Goal: Book appointment/travel/reservation

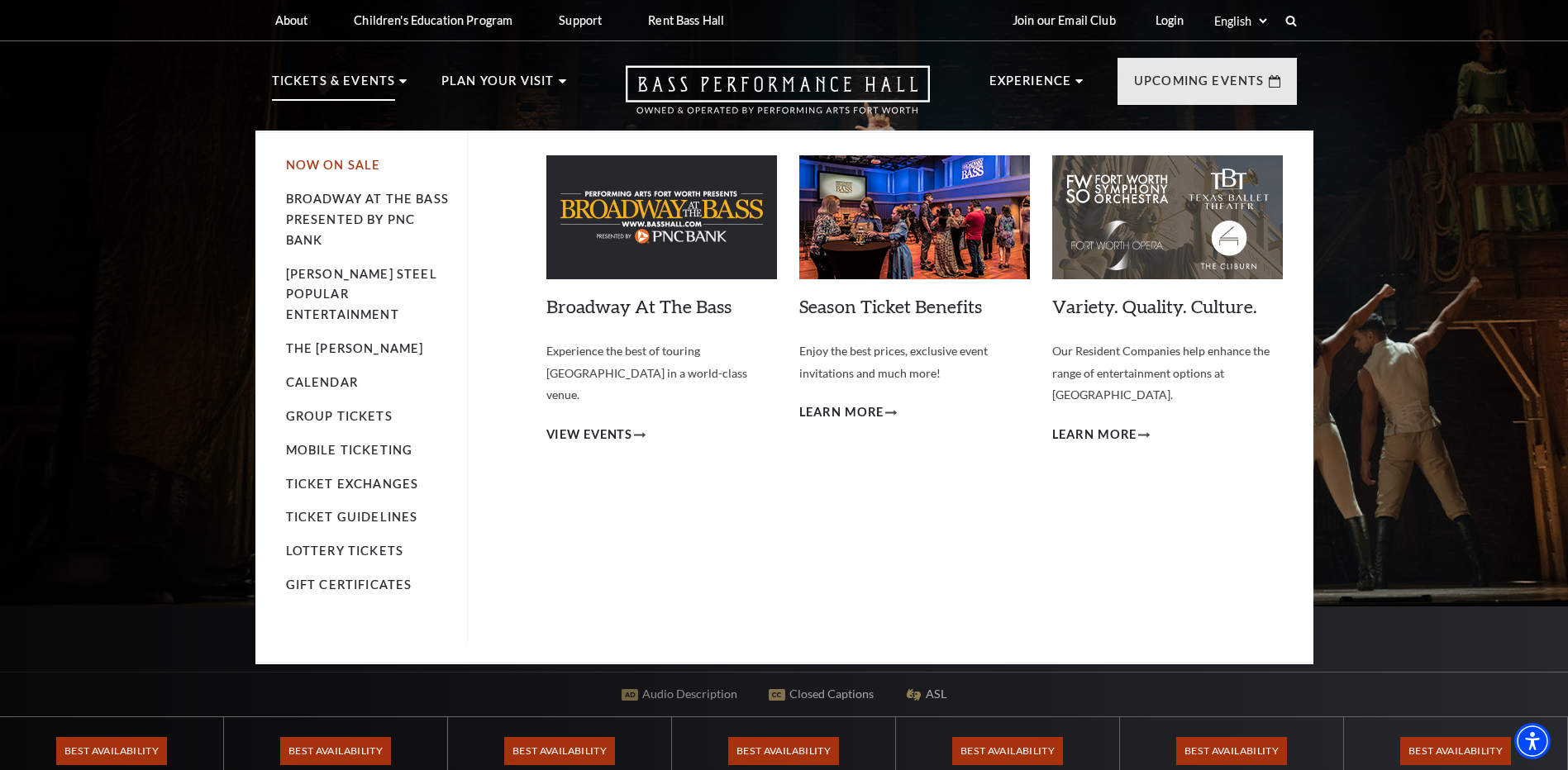
click at [346, 164] on link "Now On Sale" at bounding box center [333, 165] width 95 height 14
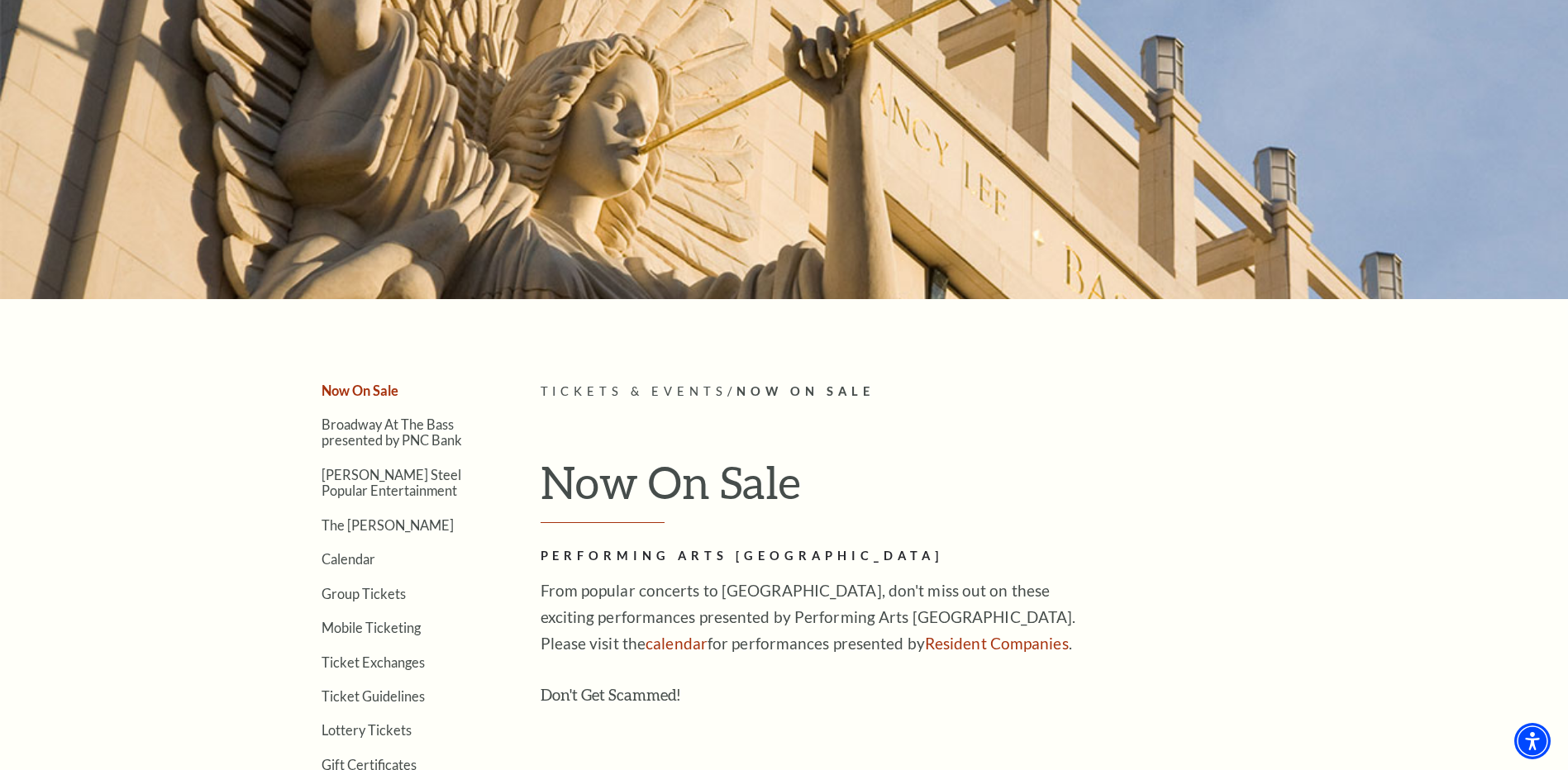
scroll to position [413, 0]
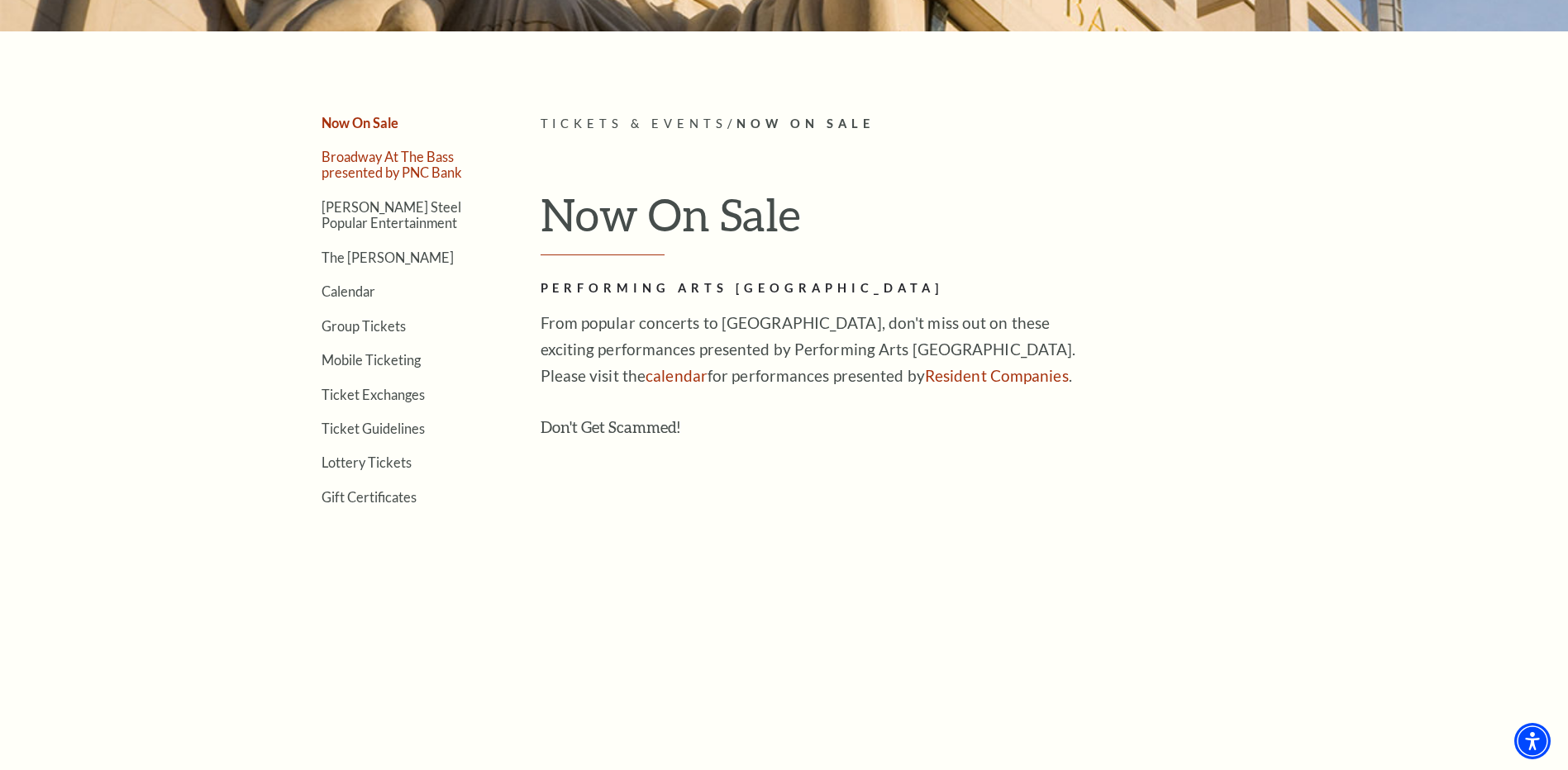
click at [354, 166] on link "Broadway At The Bass presented by PNC Bank" at bounding box center [391, 165] width 140 height 31
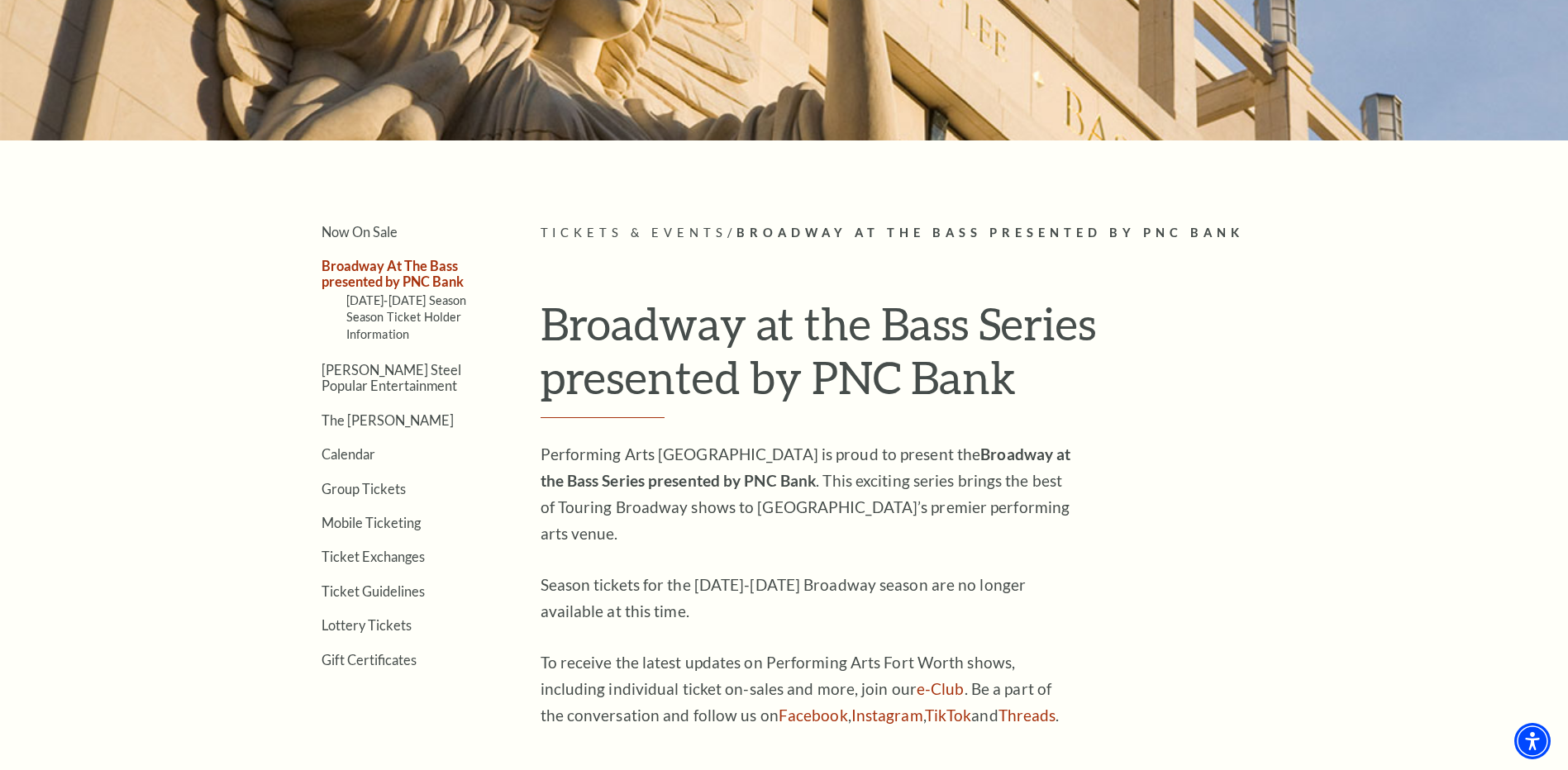
scroll to position [314, 0]
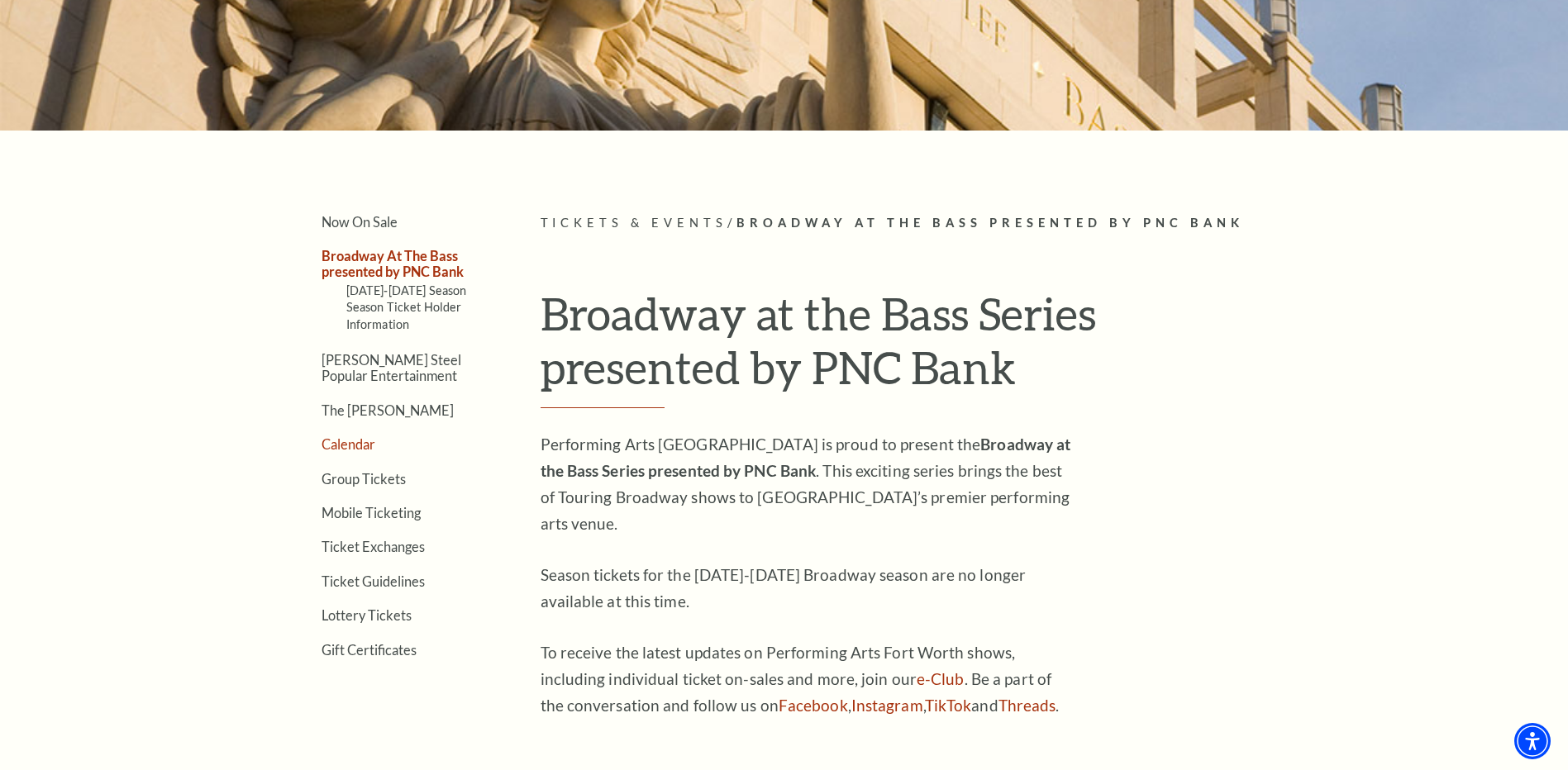
click at [346, 444] on link "Calendar" at bounding box center [348, 444] width 53 height 16
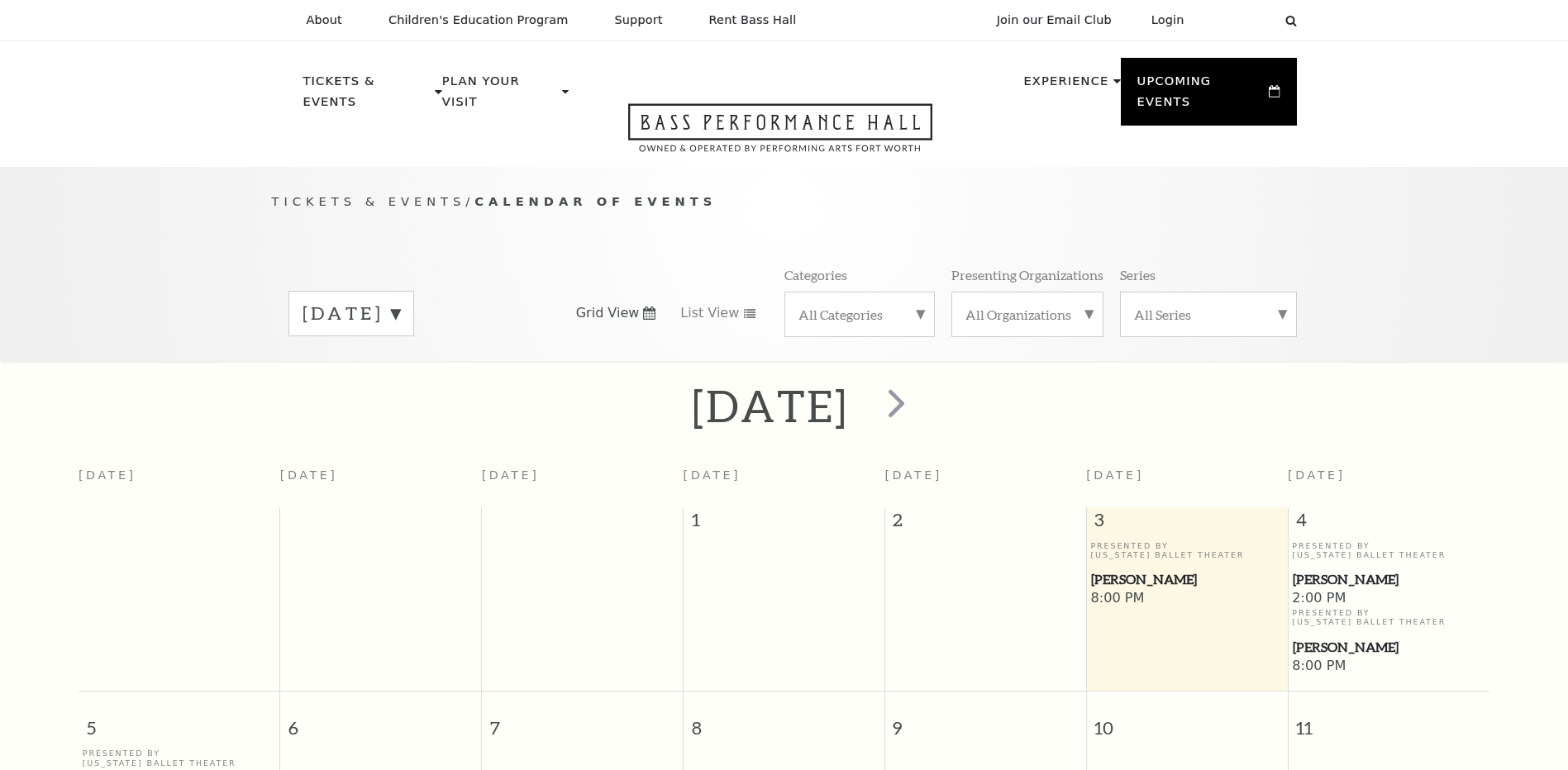
scroll to position [146, 0]
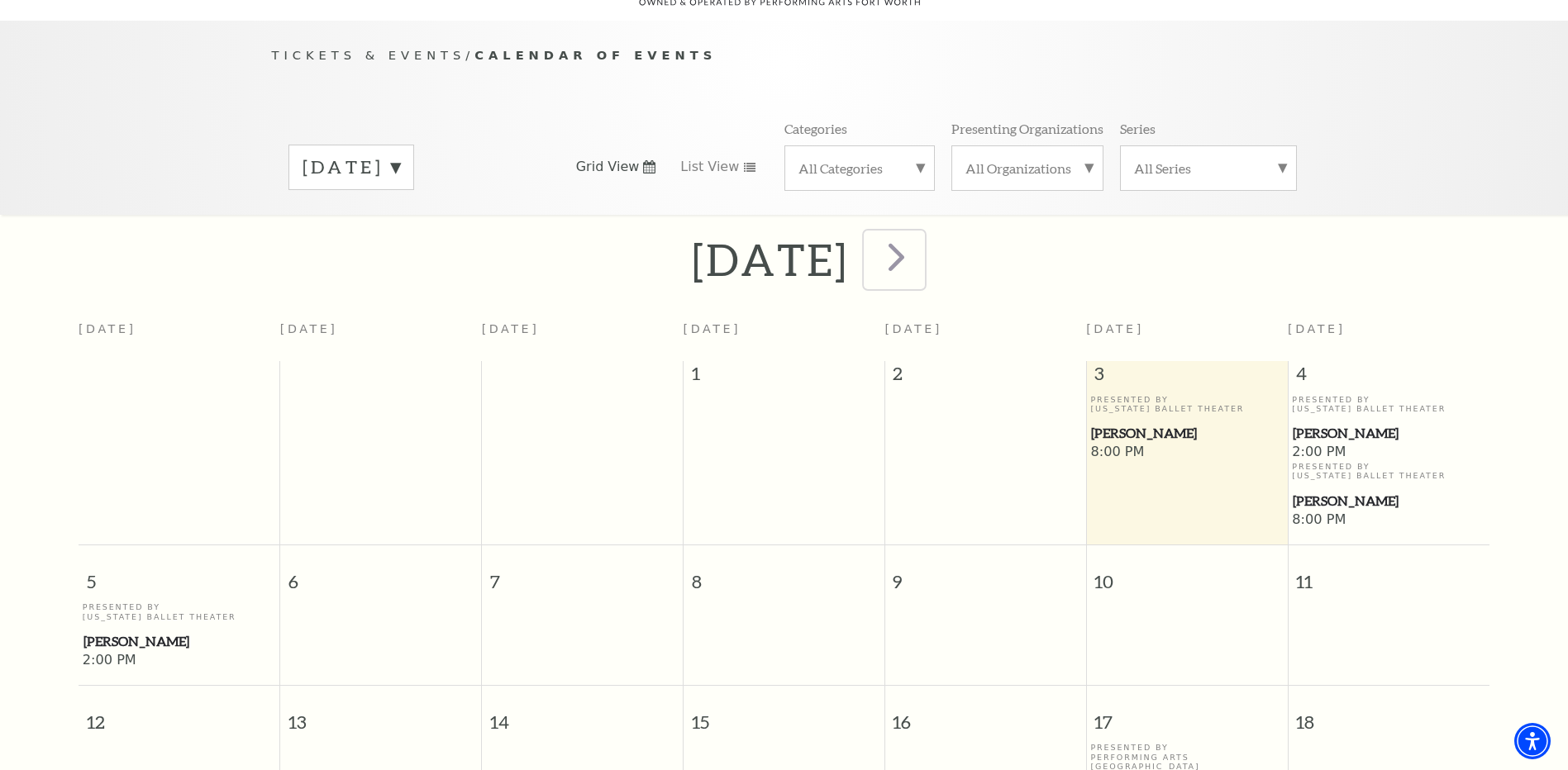
click at [920, 235] on span "next" at bounding box center [896, 257] width 47 height 47
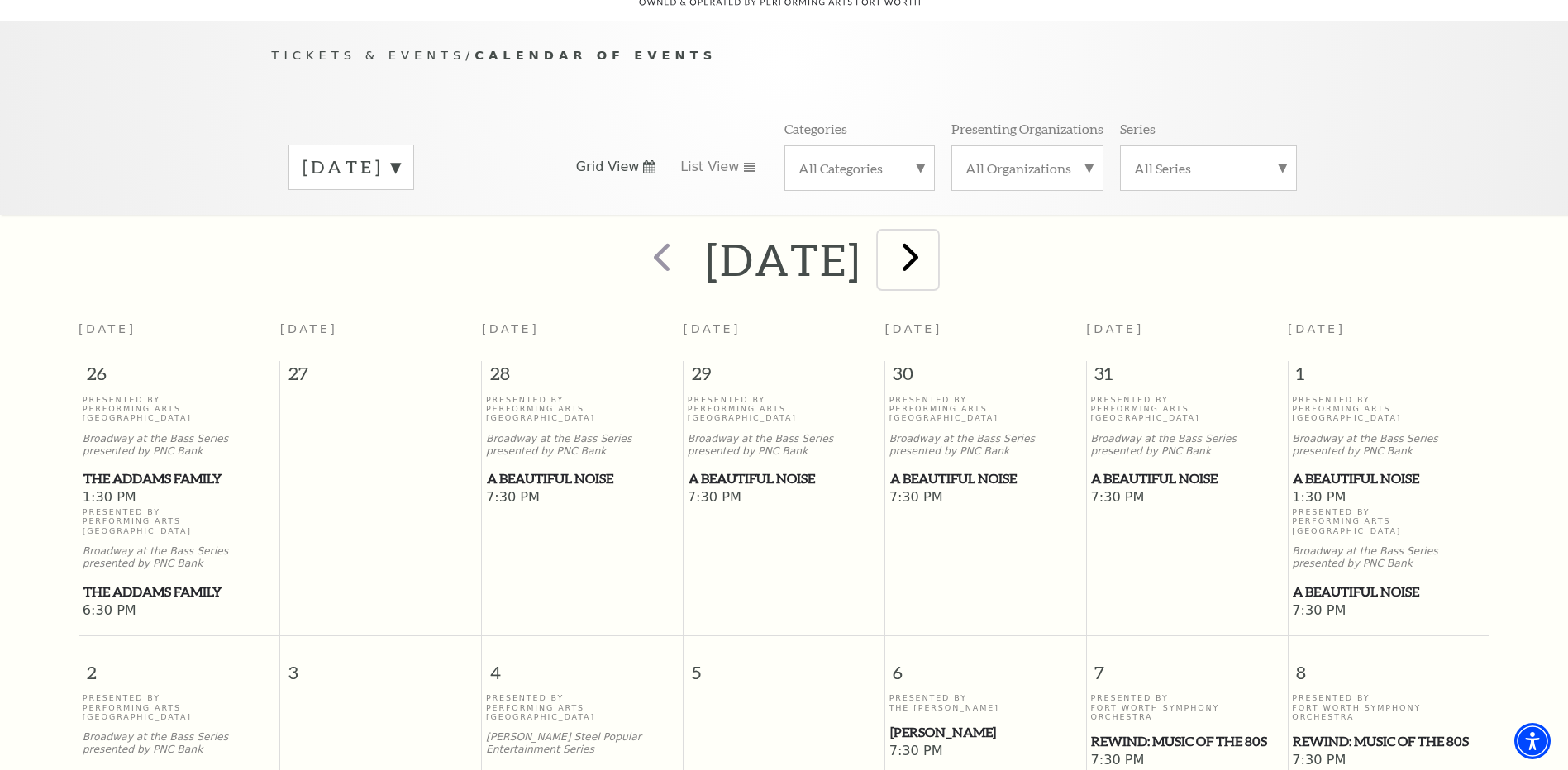
click at [934, 240] on span "next" at bounding box center [911, 257] width 47 height 47
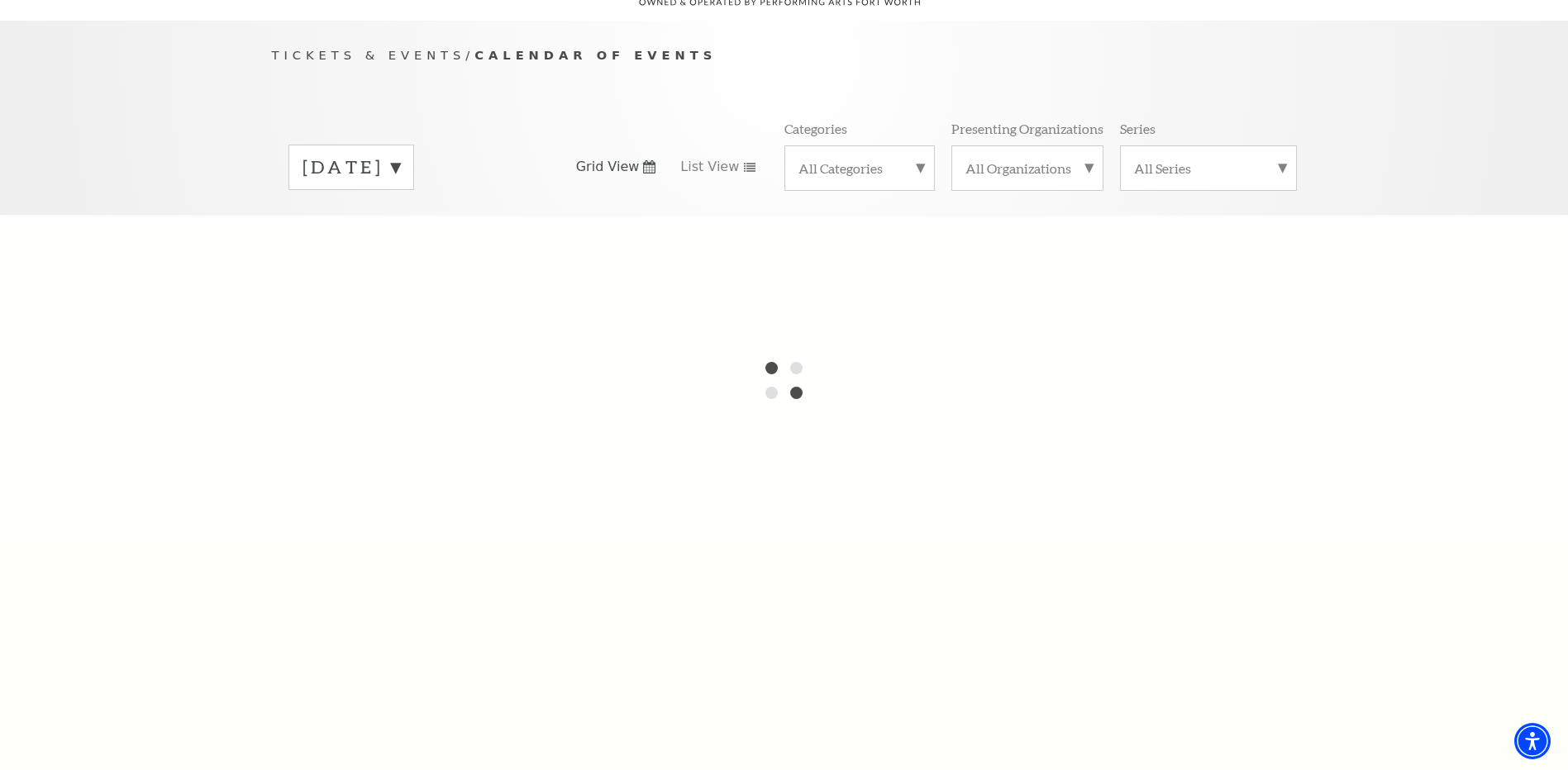
click at [400, 154] on label "November 2025" at bounding box center [351, 167] width 97 height 26
click at [377, 464] on div at bounding box center [784, 380] width 1568 height 331
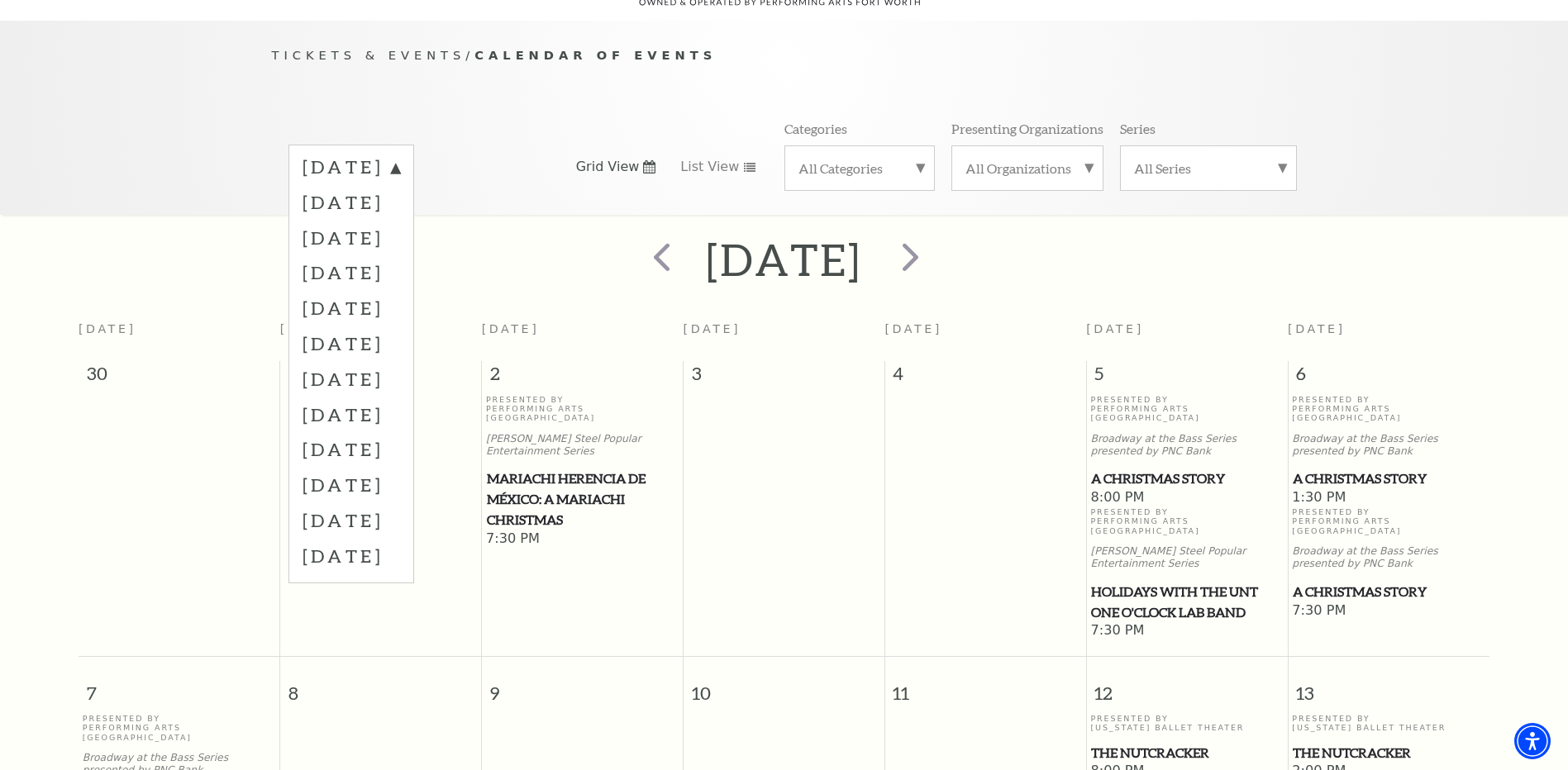
click at [377, 467] on label "July 2026" at bounding box center [351, 484] width 97 height 35
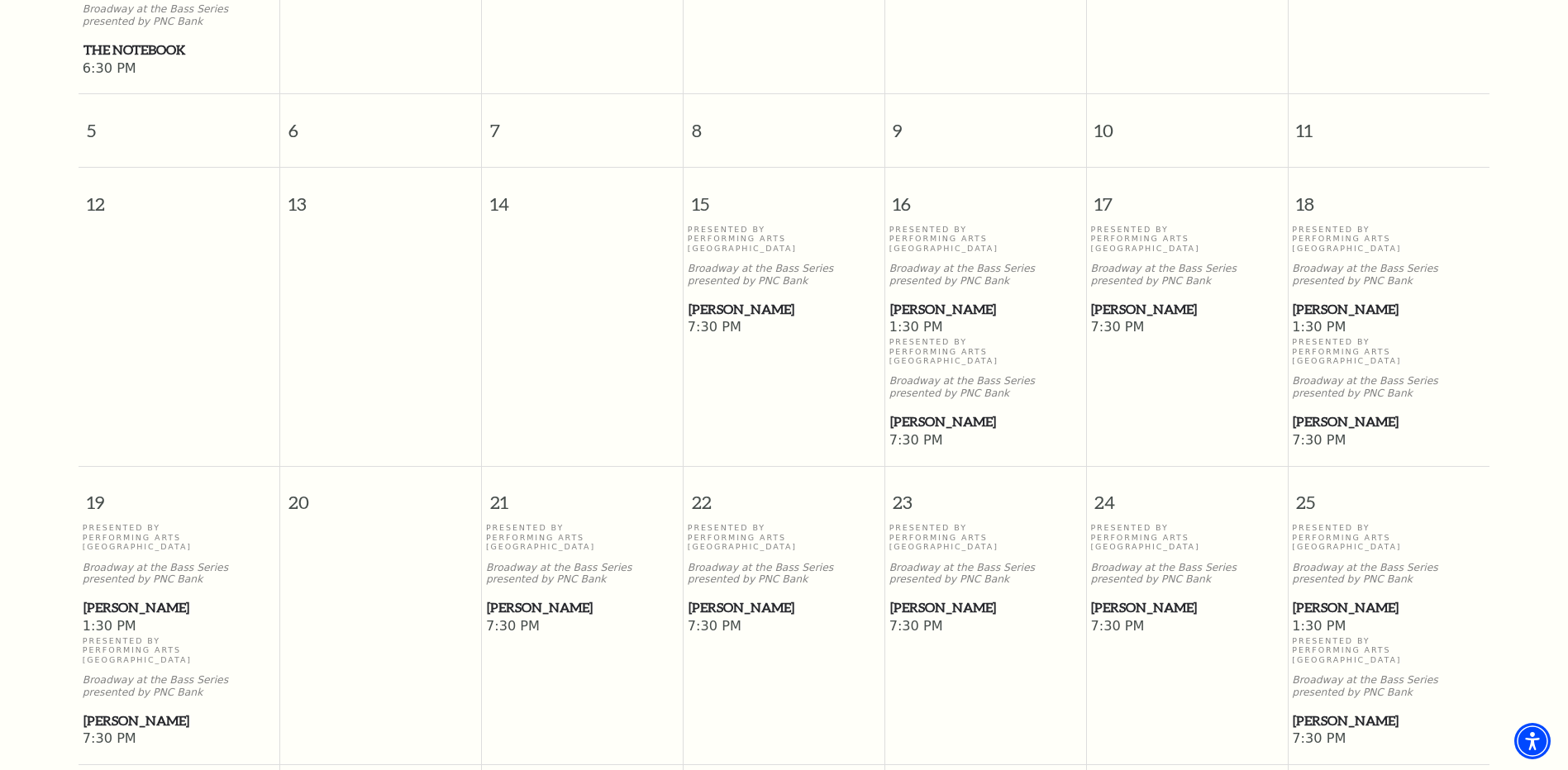
scroll to position [724, 0]
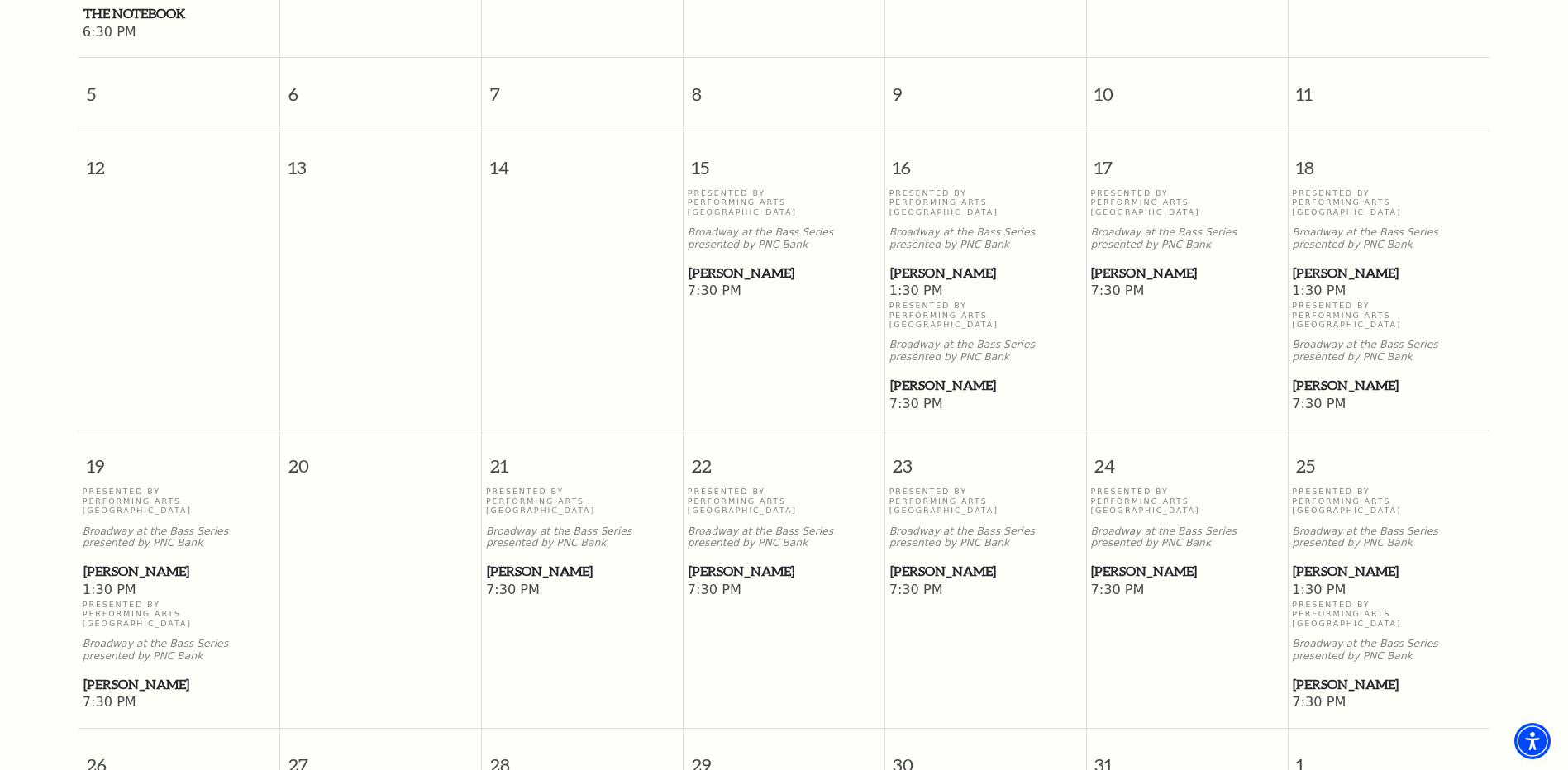
click at [1341, 263] on span "[PERSON_NAME]" at bounding box center [1389, 273] width 192 height 21
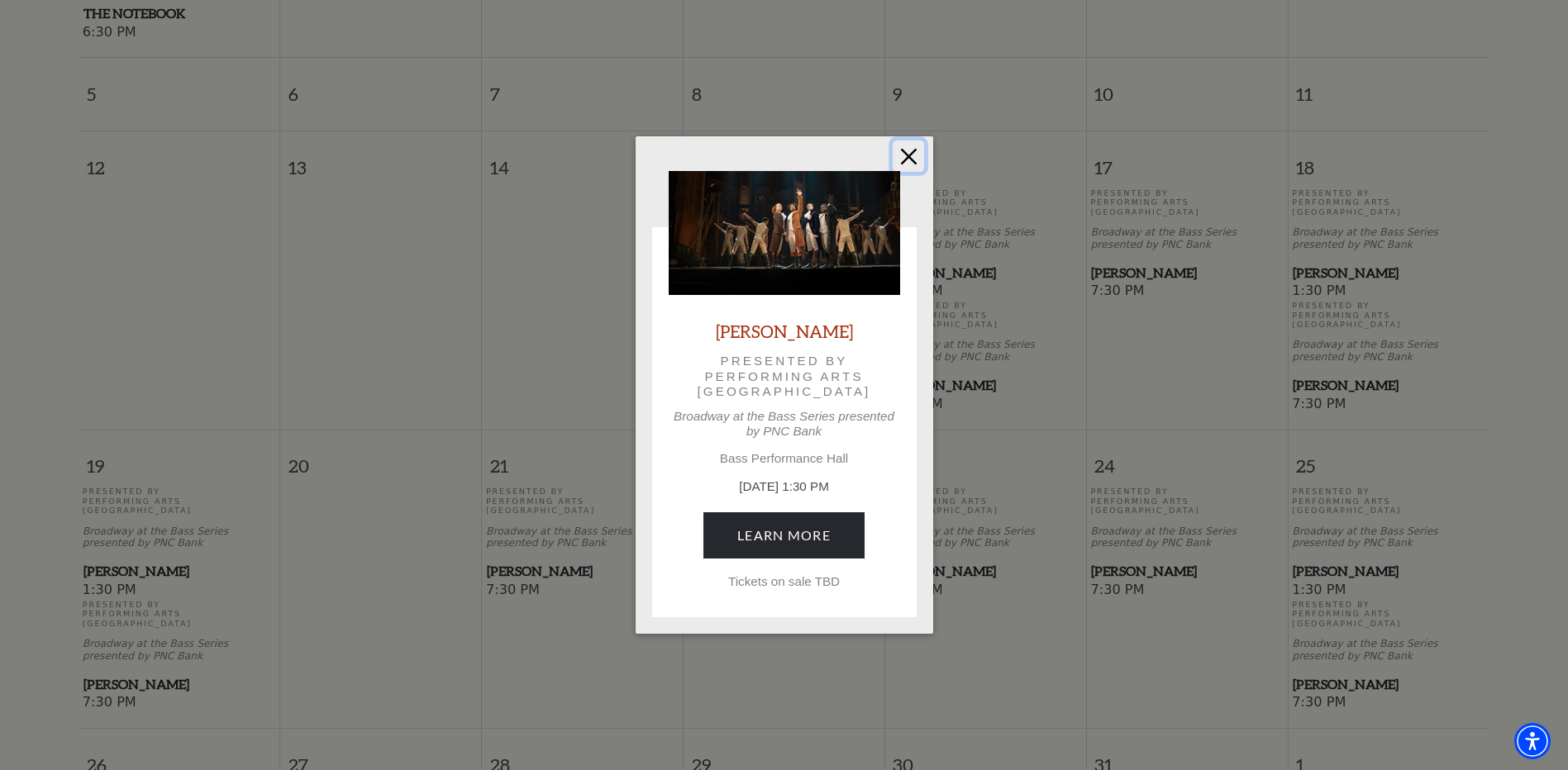
click at [907, 156] on button "Close" at bounding box center [908, 156] width 31 height 31
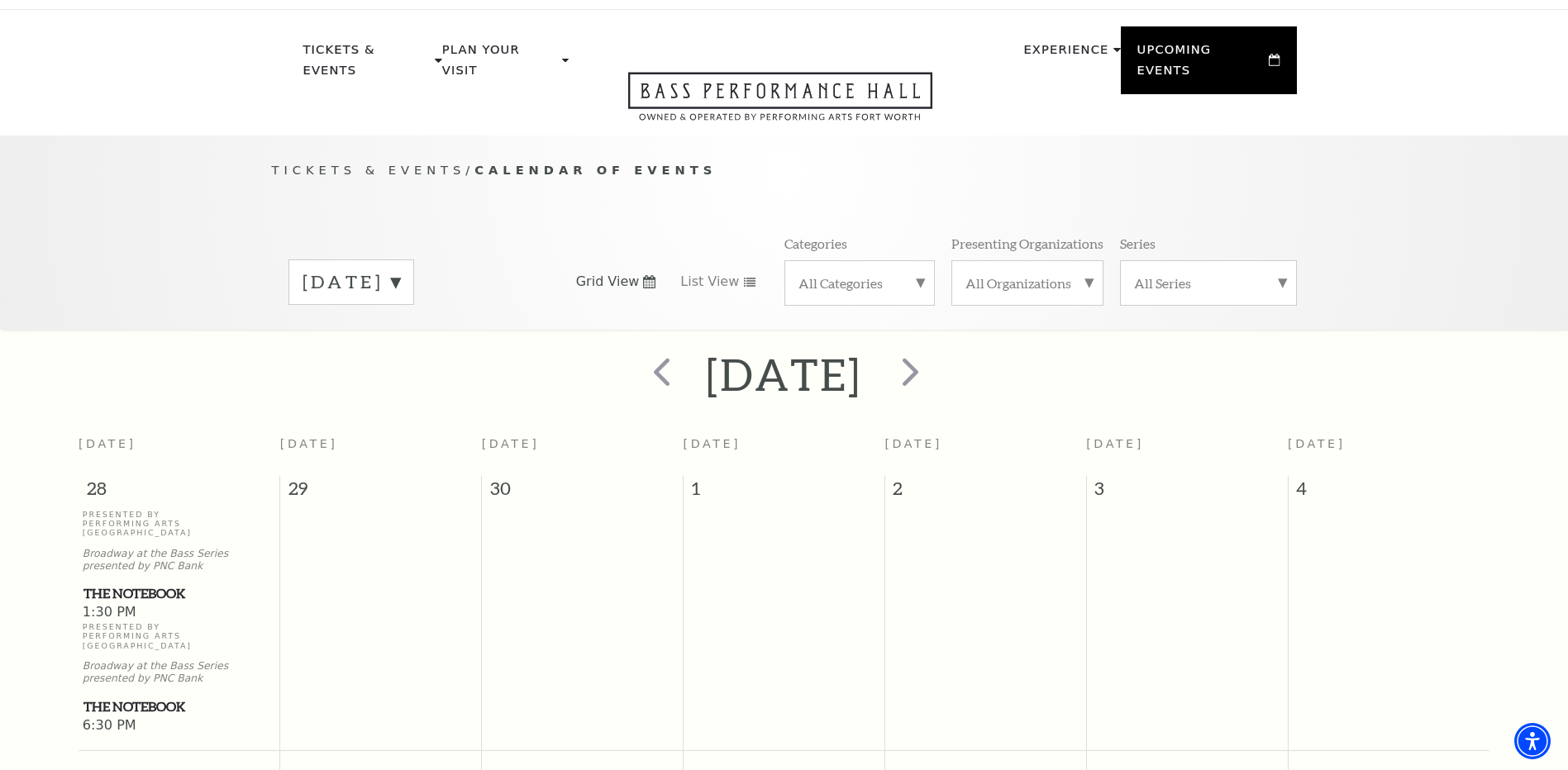
scroll to position [0, 0]
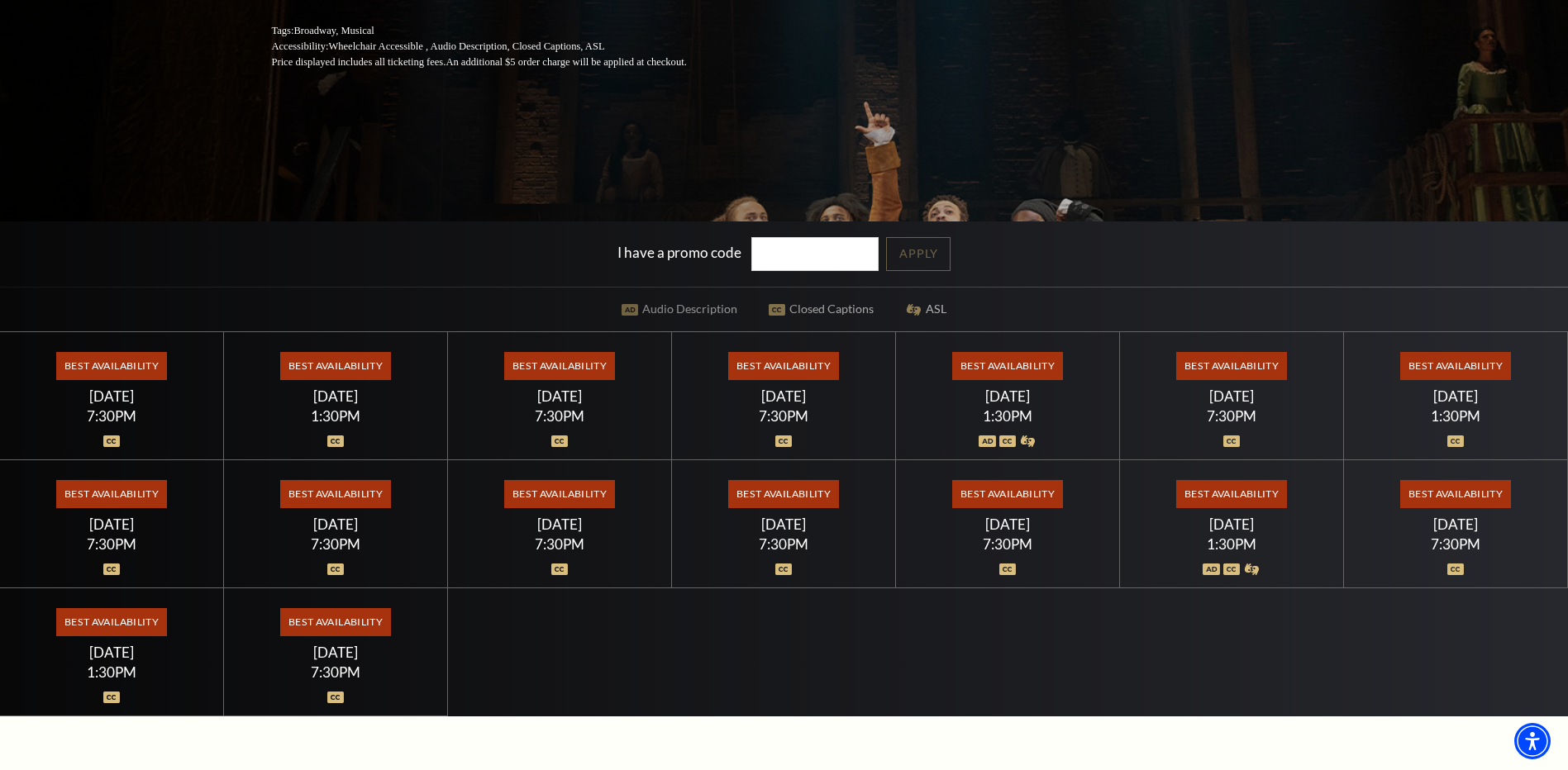
scroll to position [413, 0]
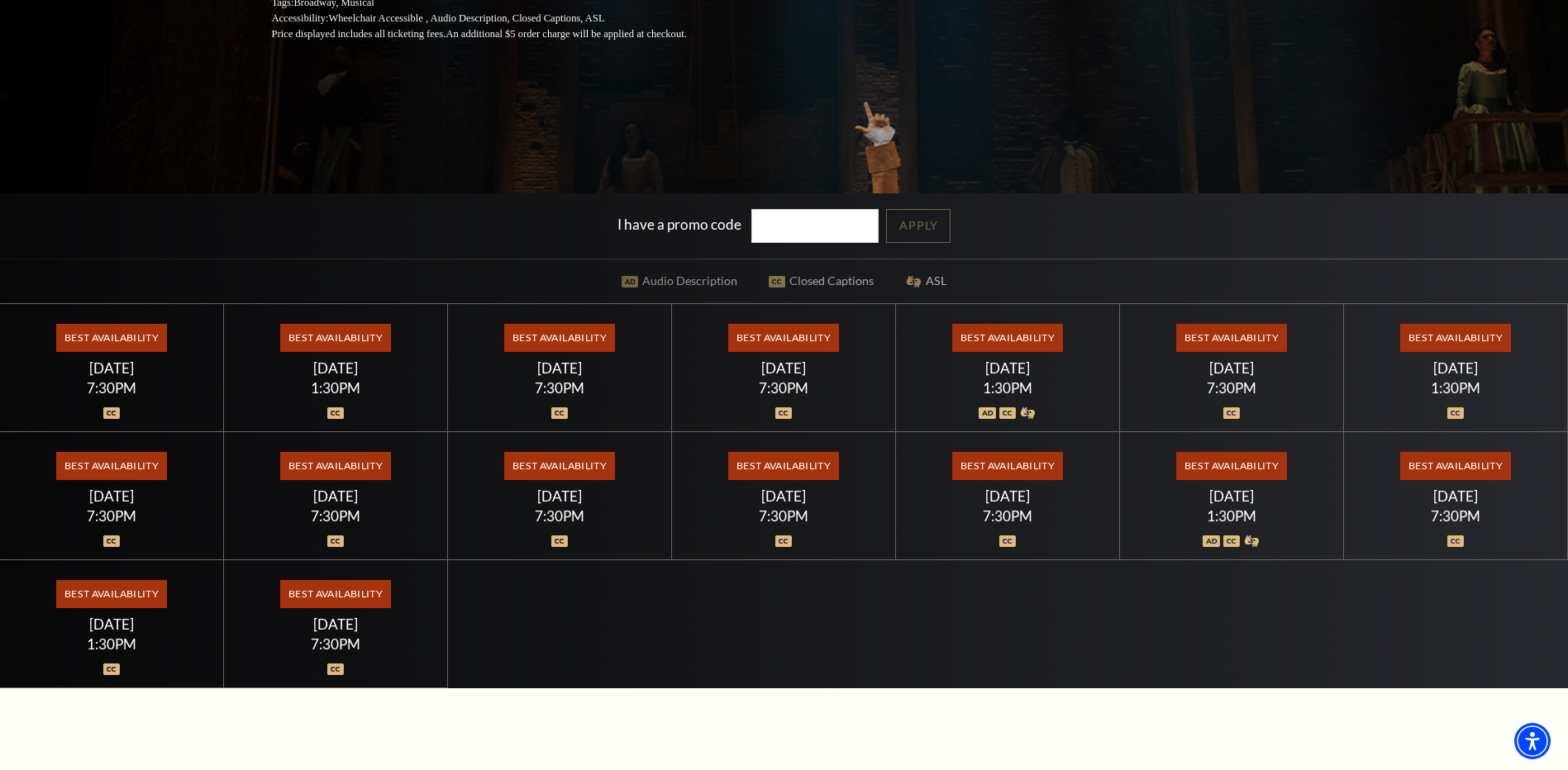
click at [1459, 338] on span "Best Availability" at bounding box center [1455, 338] width 110 height 28
click at [1422, 333] on span "Best Availability" at bounding box center [1455, 338] width 110 height 28
click at [1415, 378] on div "Best Availability [DATE] 1:30PM" at bounding box center [1456, 368] width 224 height 128
click at [1387, 404] on div at bounding box center [1456, 403] width 184 height 16
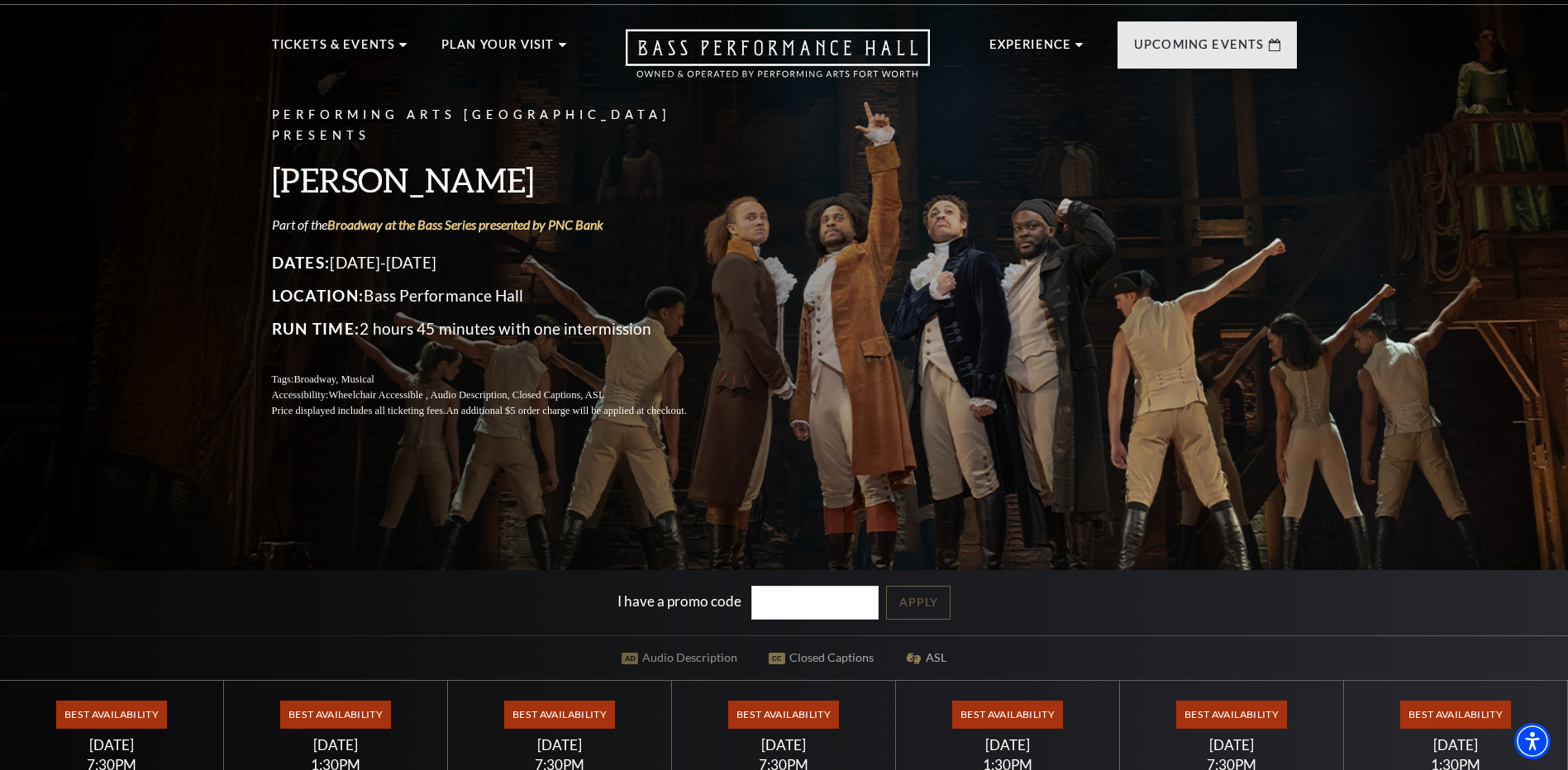
scroll to position [0, 0]
